Goal: Information Seeking & Learning: Understand process/instructions

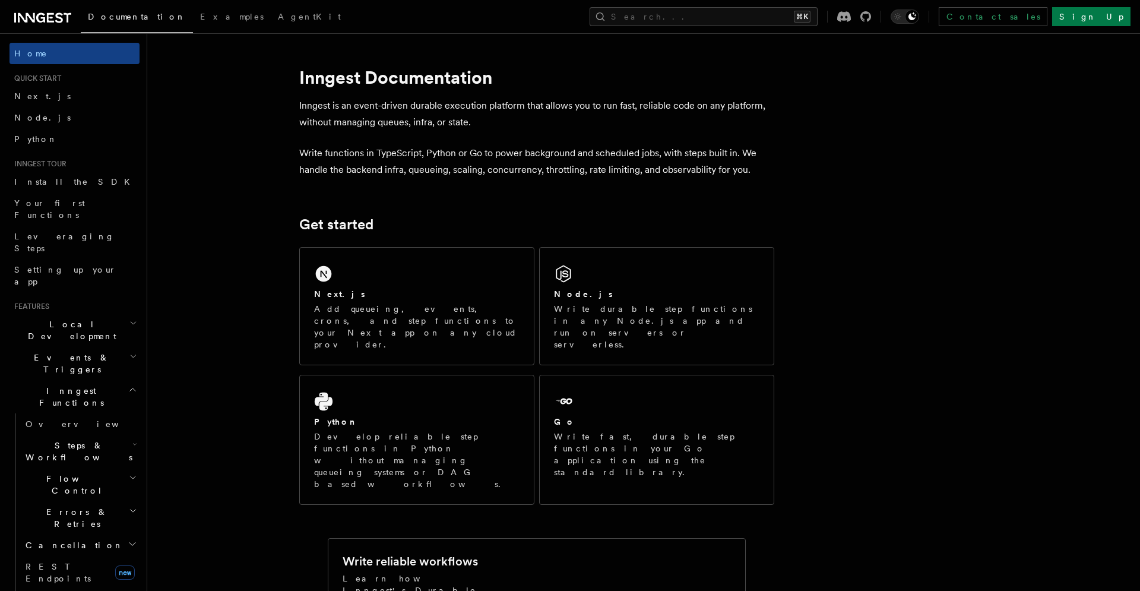
scroll to position [357, 0]
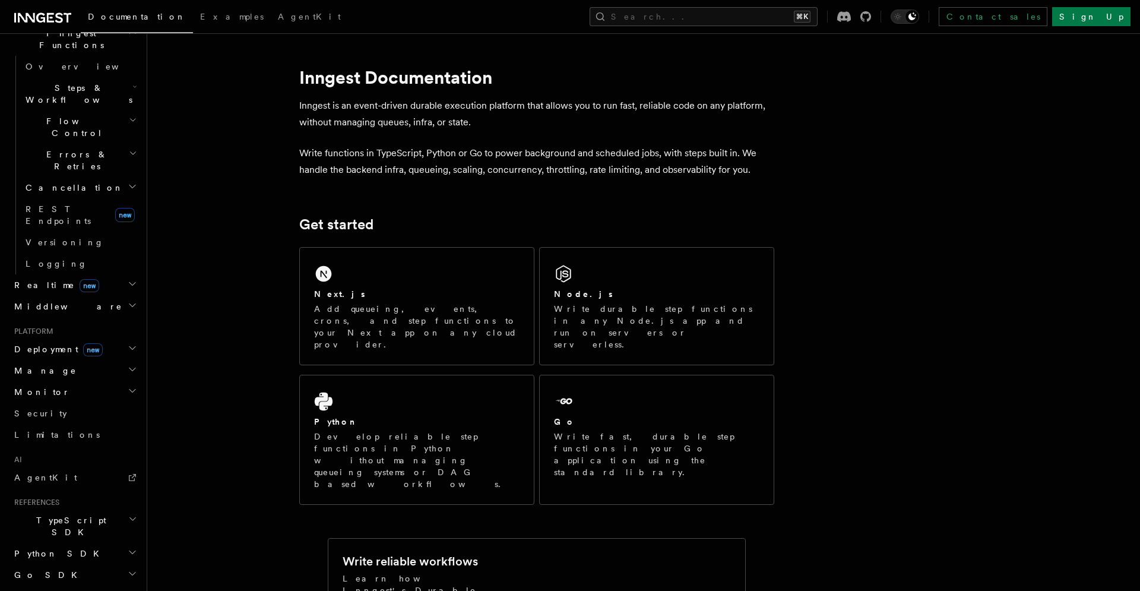
click at [95, 338] on h2 "Deployment new" at bounding box center [74, 348] width 130 height 21
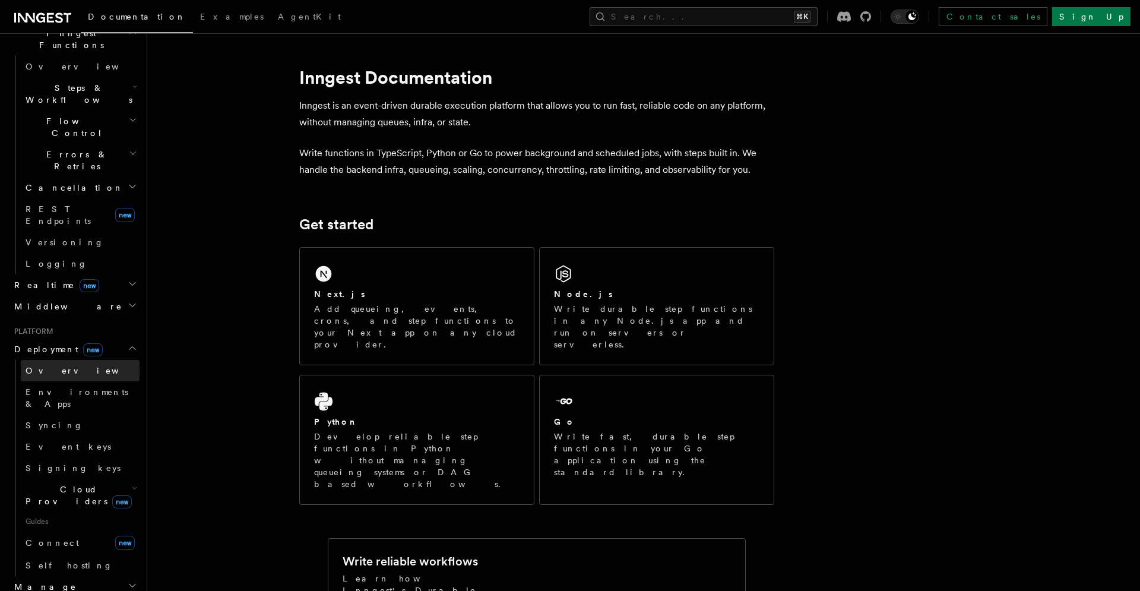
click at [54, 366] on span "Overview" at bounding box center [87, 370] width 122 height 9
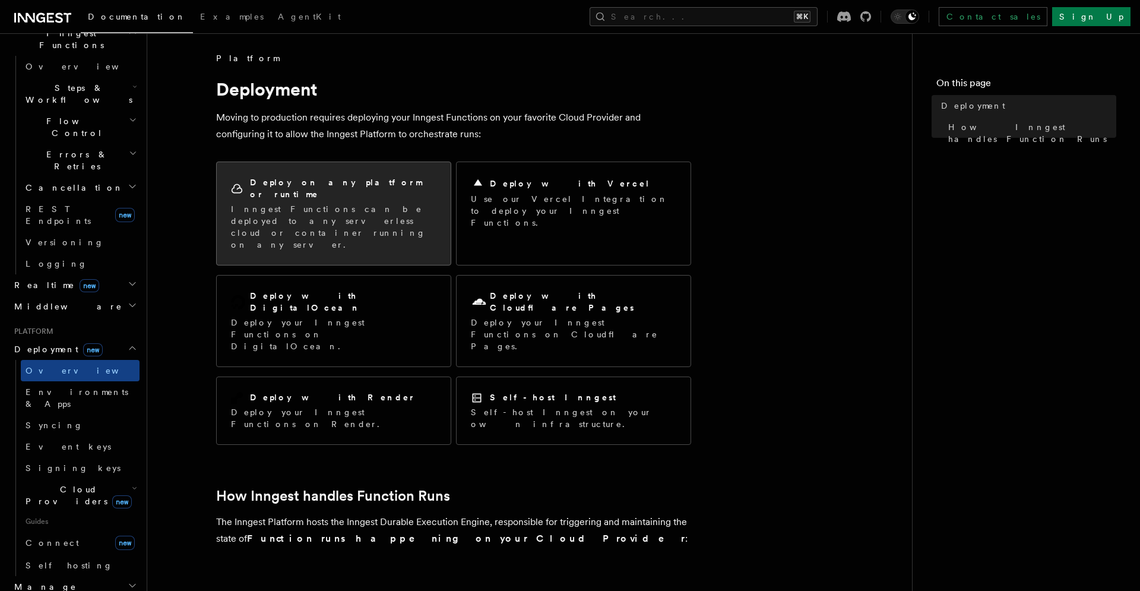
click at [329, 203] on p "Inngest Functions can be deployed to any serverless cloud or container running …" at bounding box center [333, 226] width 205 height 47
click at [365, 213] on p "Inngest Functions can be deployed to any serverless cloud or container running …" at bounding box center [333, 226] width 205 height 47
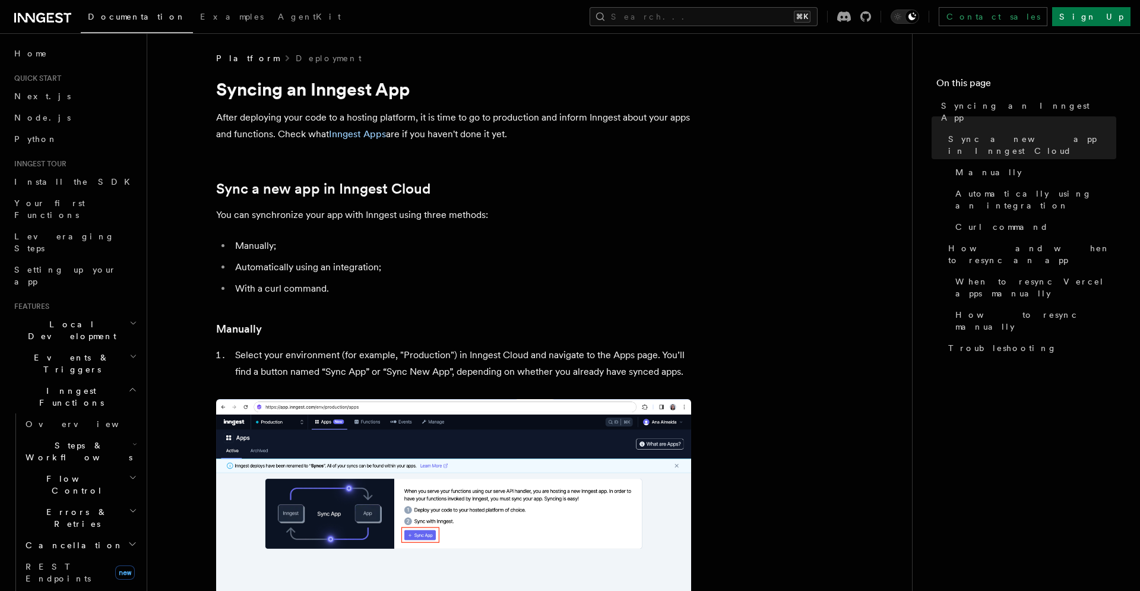
scroll to position [123, 0]
